Goal: Information Seeking & Learning: Check status

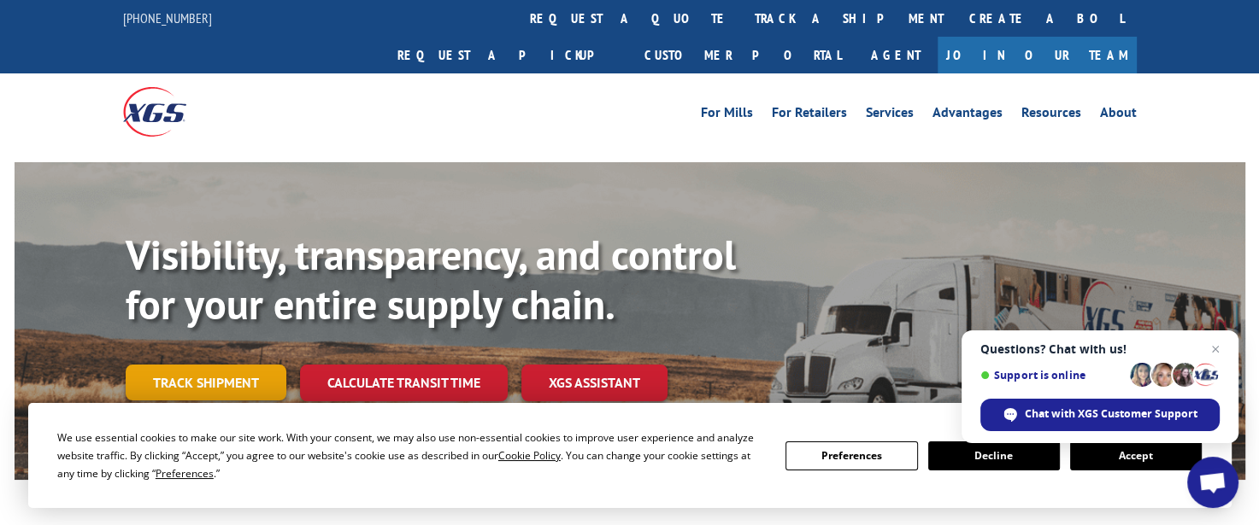
click at [179, 365] on link "Track shipment" at bounding box center [206, 383] width 161 height 36
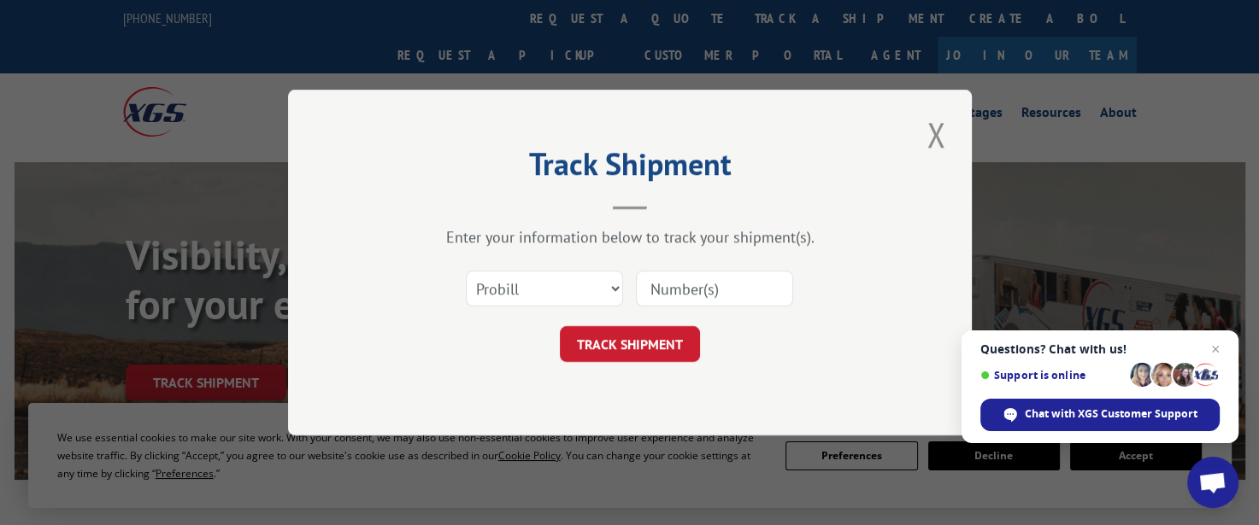
paste input "17504378"
type input "17504378"
click at [612, 352] on button "TRACK SHIPMENT" at bounding box center [630, 344] width 140 height 36
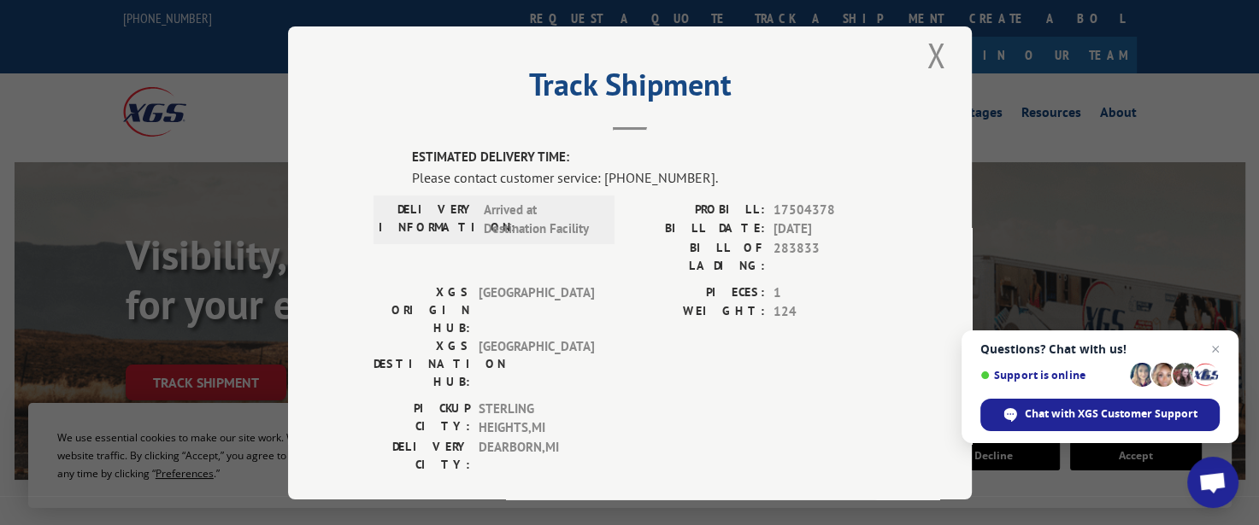
scroll to position [9, 0]
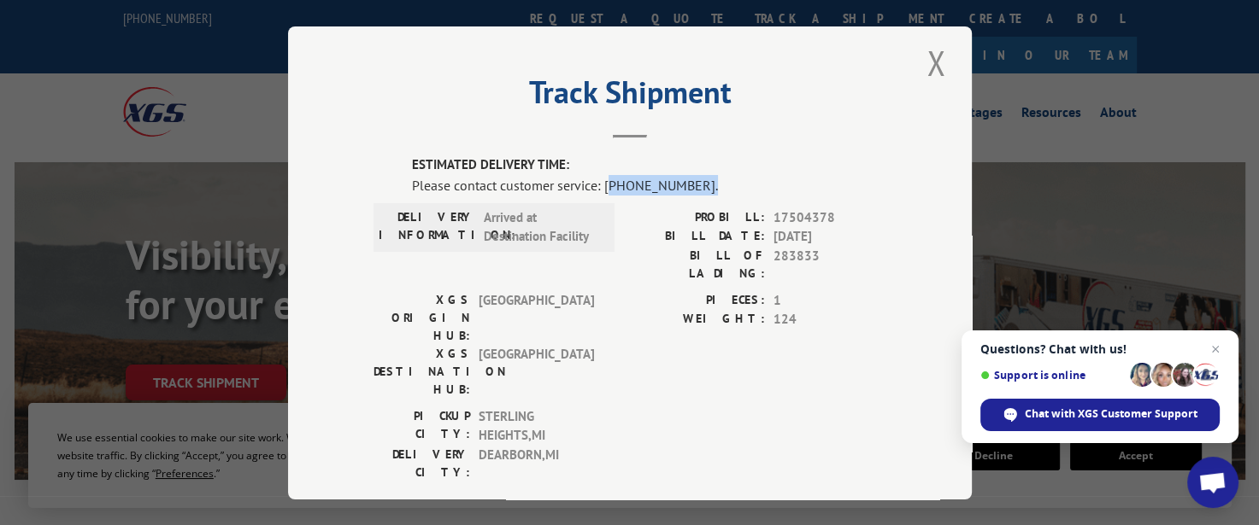
drag, startPoint x: 701, startPoint y: 179, endPoint x: 600, endPoint y: 184, distance: 100.9
click at [600, 184] on div "Please contact customer service: [PHONE_NUMBER]." at bounding box center [649, 184] width 474 height 21
drag, startPoint x: 622, startPoint y: 173, endPoint x: 587, endPoint y: 324, distance: 154.4
click at [587, 344] on div "XGS DESTINATION HUB: [GEOGRAPHIC_DATA]" at bounding box center [488, 371] width 231 height 54
drag, startPoint x: 598, startPoint y: 179, endPoint x: 686, endPoint y: 179, distance: 88.0
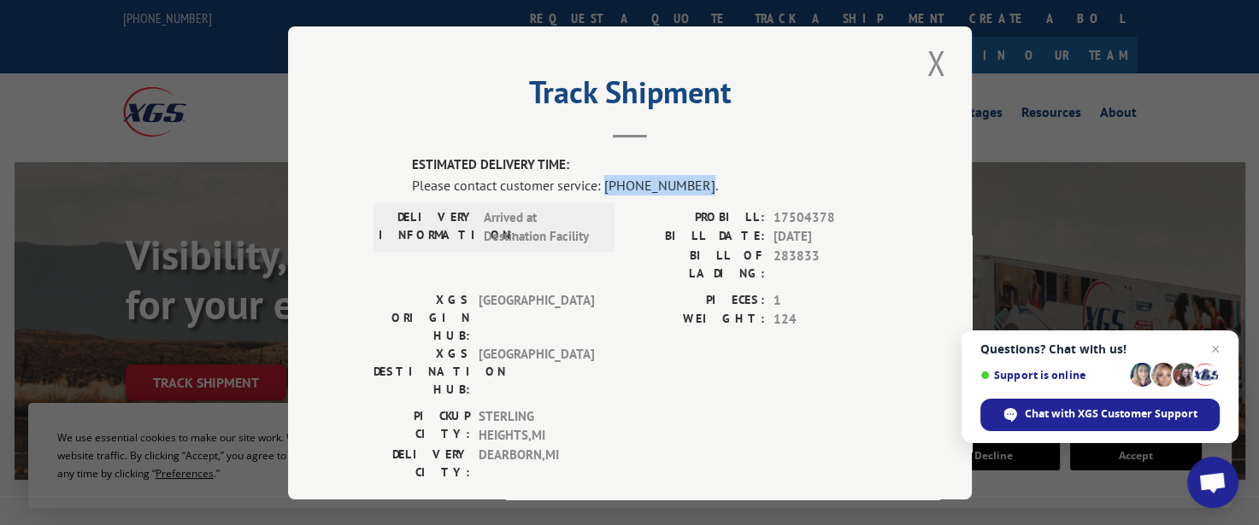
click at [686, 179] on div "Please contact customer service: [PHONE_NUMBER]." at bounding box center [649, 184] width 474 height 21
copy div "[PHONE_NUMBER]"
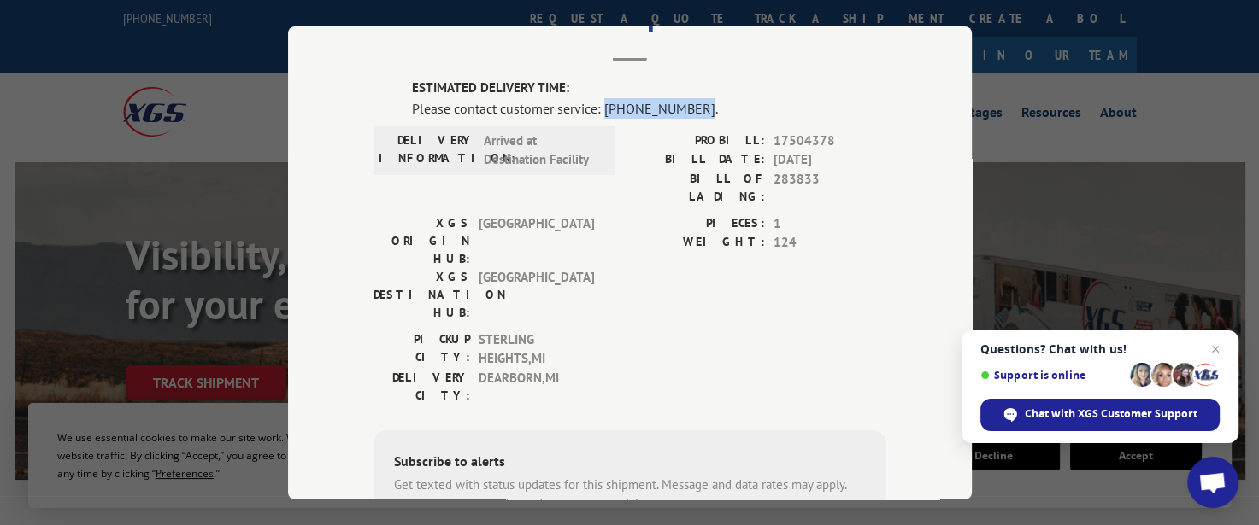
scroll to position [0, 0]
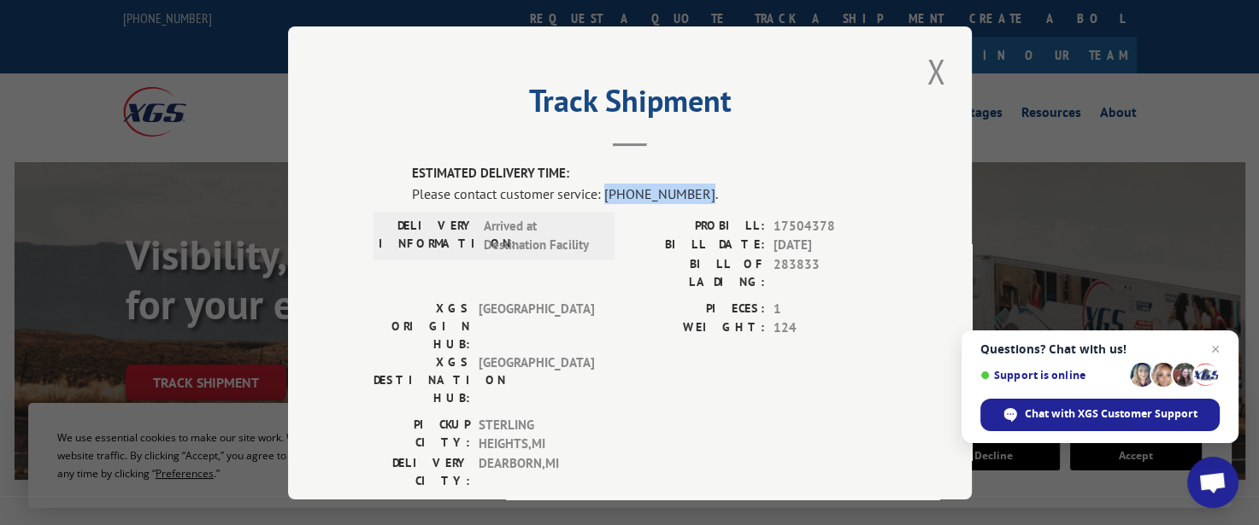
click at [649, 204] on div "ESTIMATED DELIVERY TIME: Please contact customer service: [PHONE_NUMBER]. DELIV…" at bounding box center [629, 456] width 513 height 584
